Goal: Navigation & Orientation: Find specific page/section

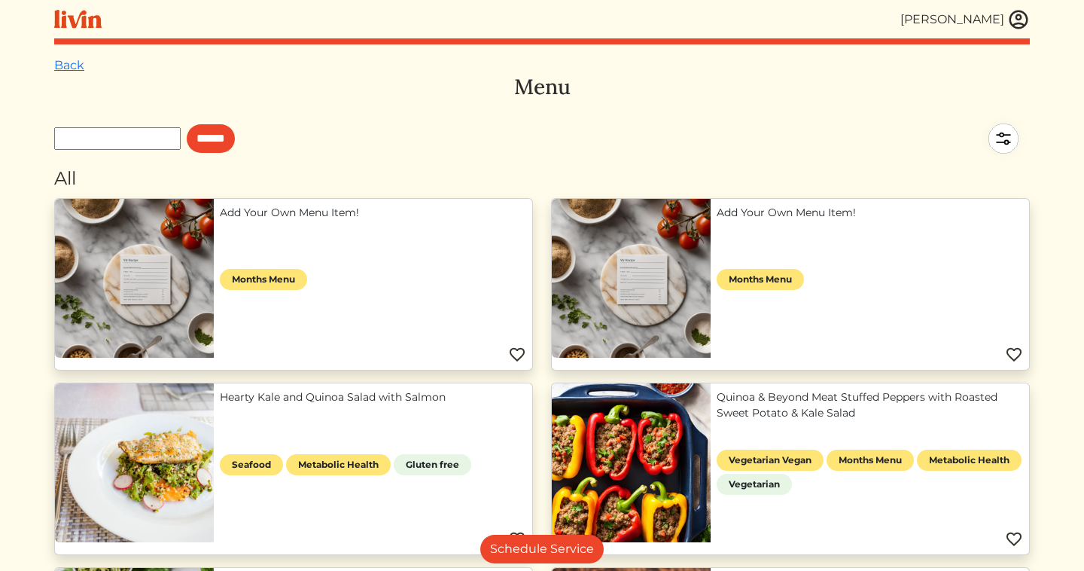
click at [1007, 21] on div "[PERSON_NAME]" at bounding box center [966, 19] width 130 height 23
click at [1014, 22] on img at bounding box center [1019, 19] width 23 height 23
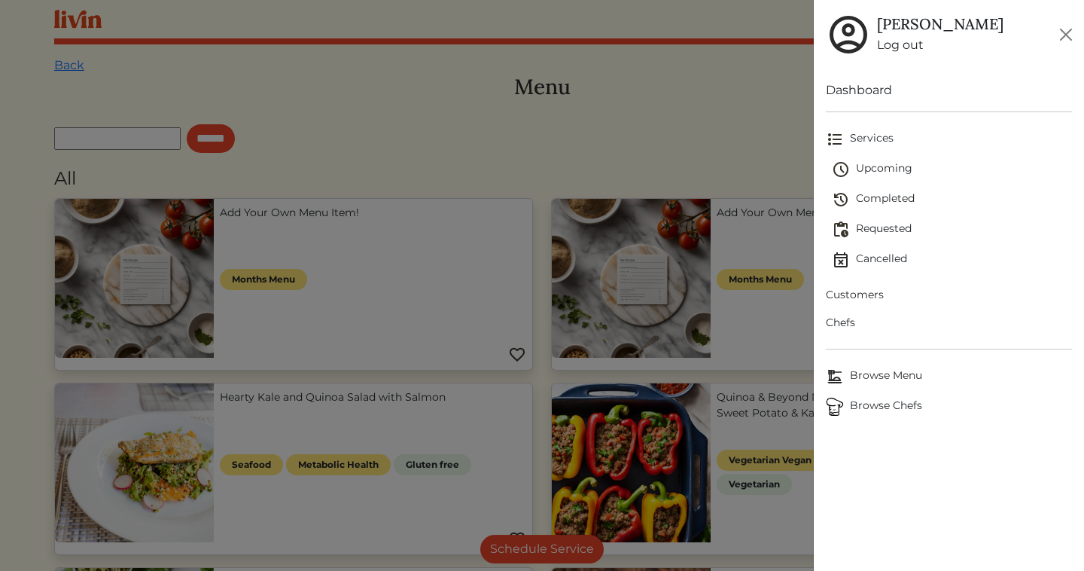
click at [885, 403] on span "Browse Chefs" at bounding box center [949, 407] width 246 height 18
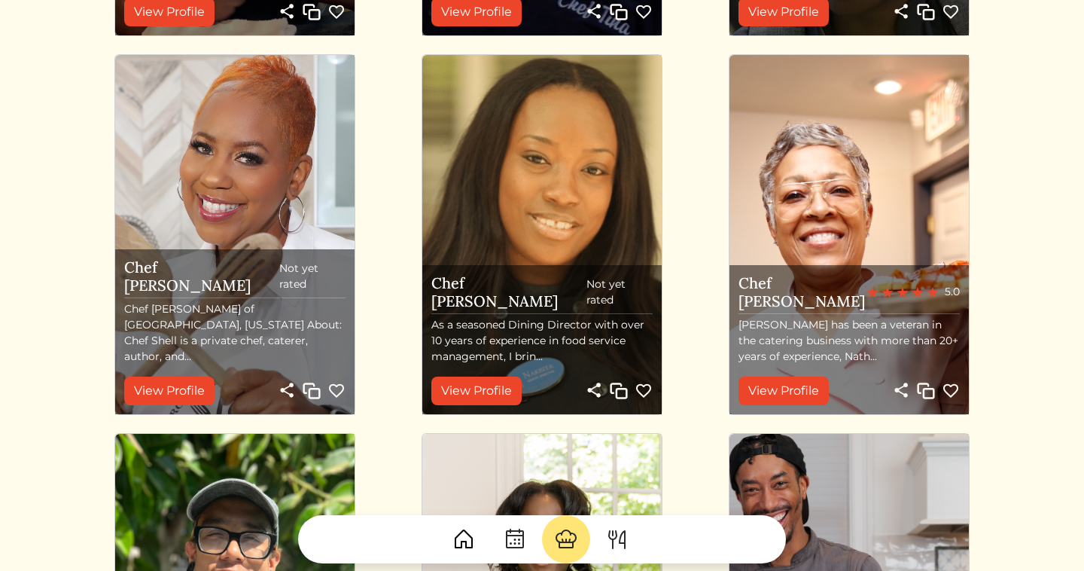
scroll to position [1688, 0]
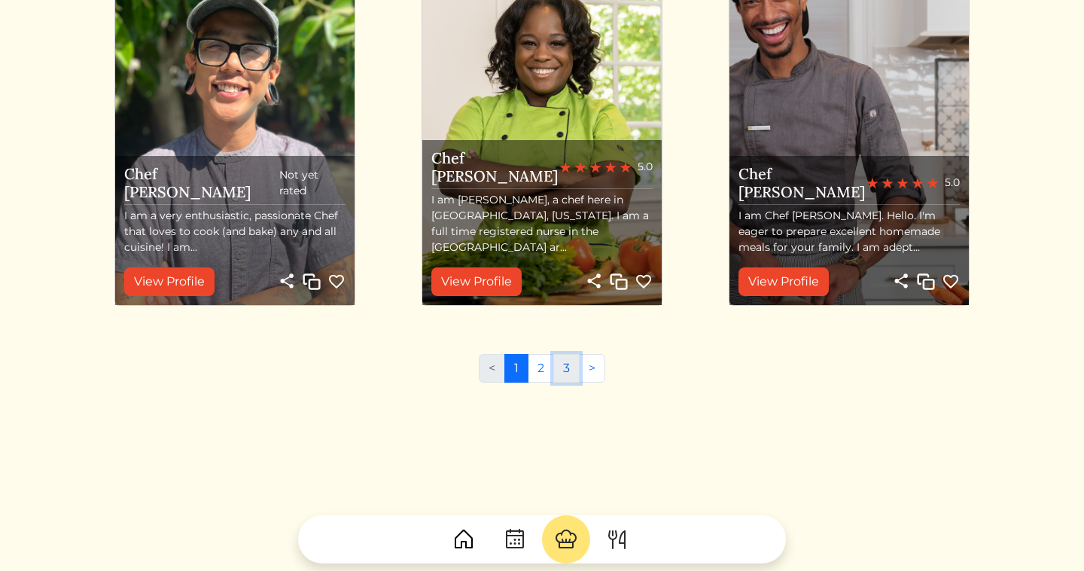
click at [562, 377] on link "3" at bounding box center [567, 368] width 26 height 29
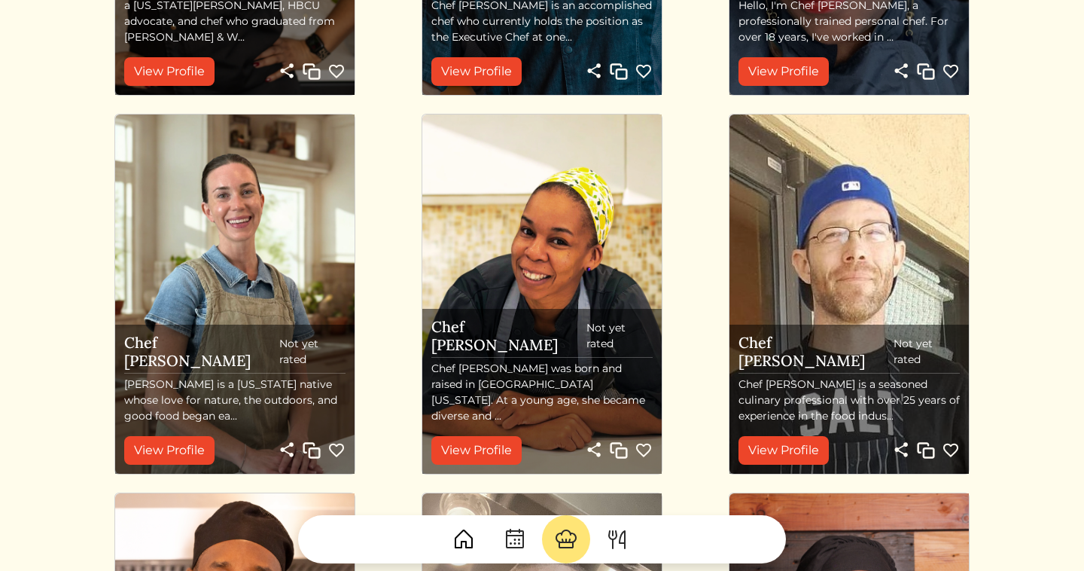
scroll to position [558, 0]
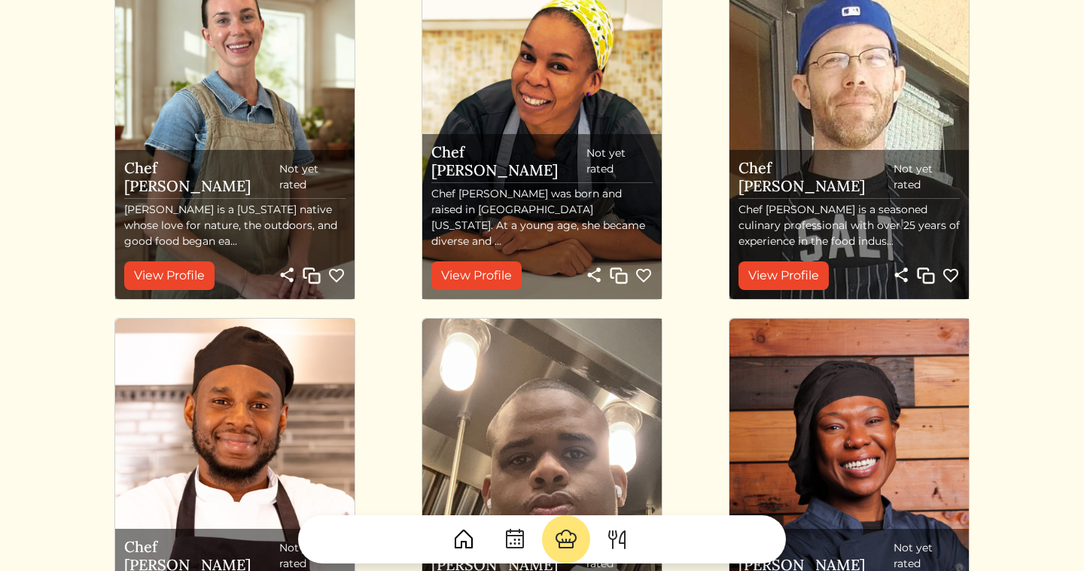
click at [614, 276] on img "button" at bounding box center [619, 276] width 18 height 18
click at [503, 278] on link "View Profile" at bounding box center [477, 275] width 90 height 29
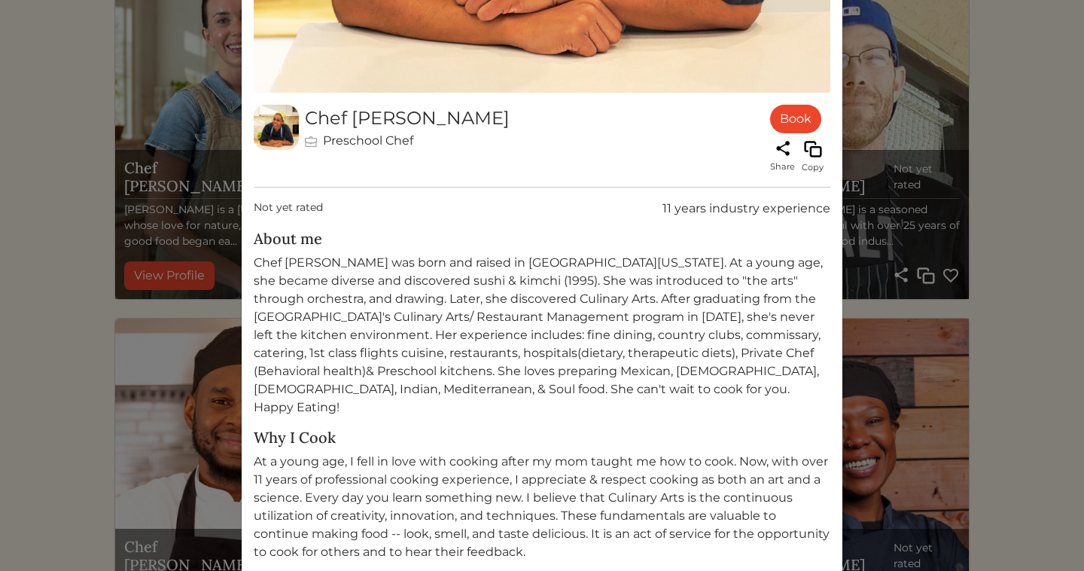
scroll to position [0, 0]
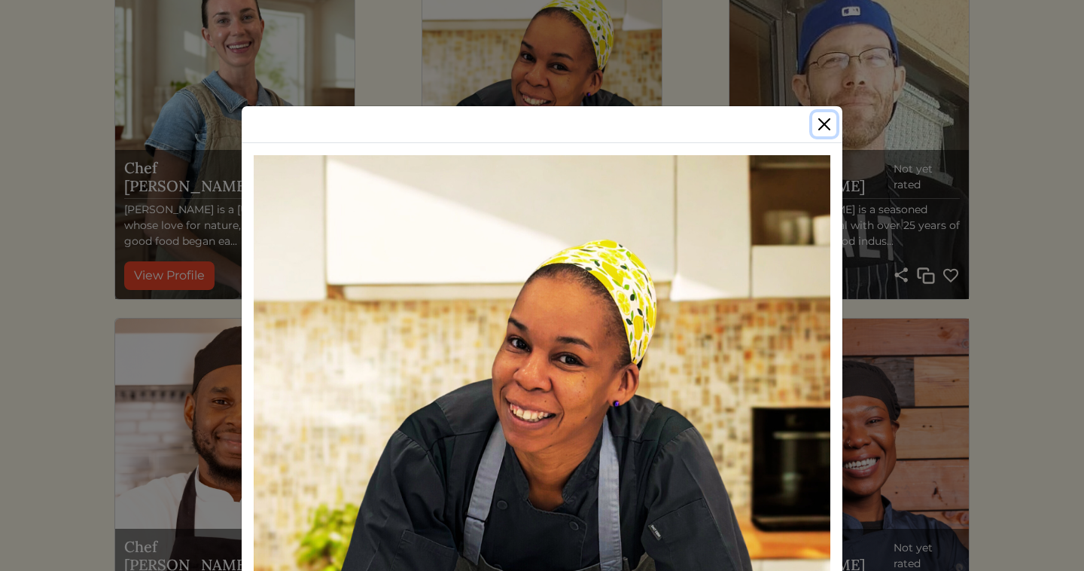
click at [825, 127] on button "Close" at bounding box center [825, 124] width 24 height 24
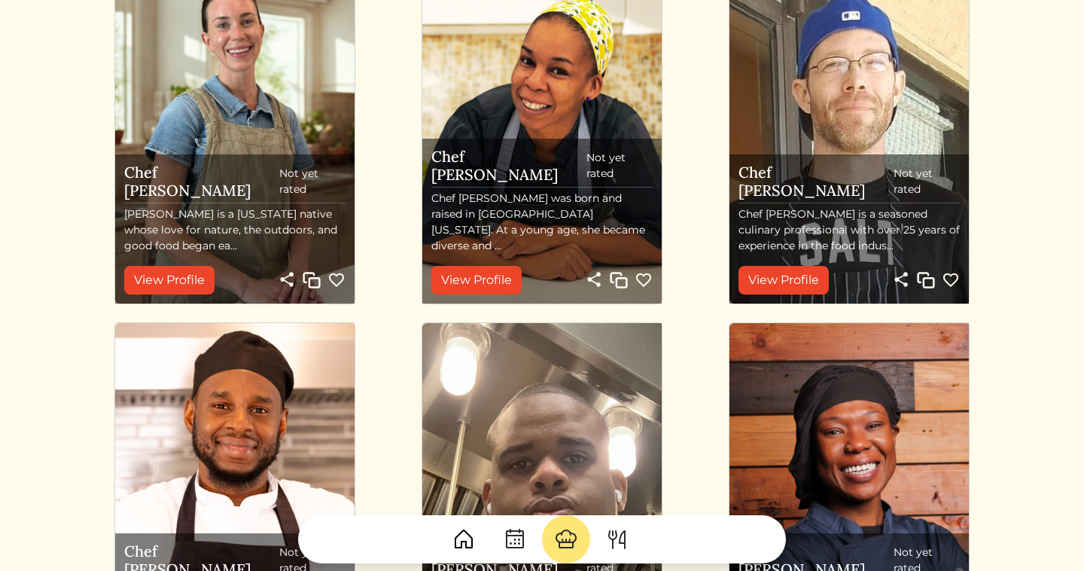
scroll to position [558, 0]
